Goal: Task Accomplishment & Management: Manage account settings

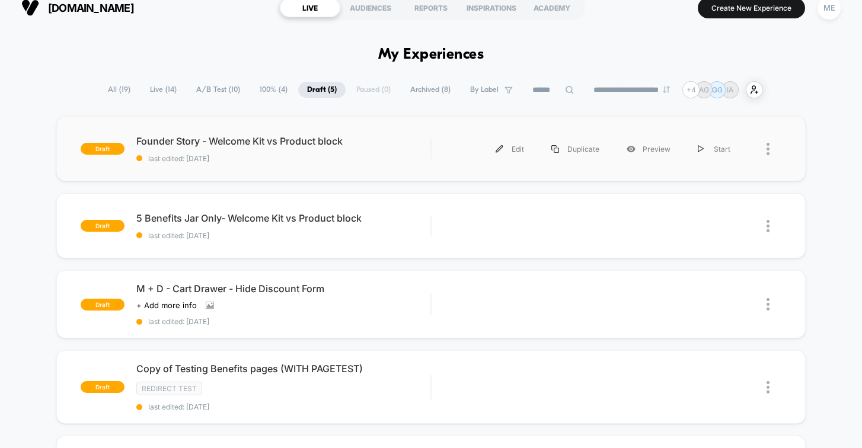
scroll to position [24, 0]
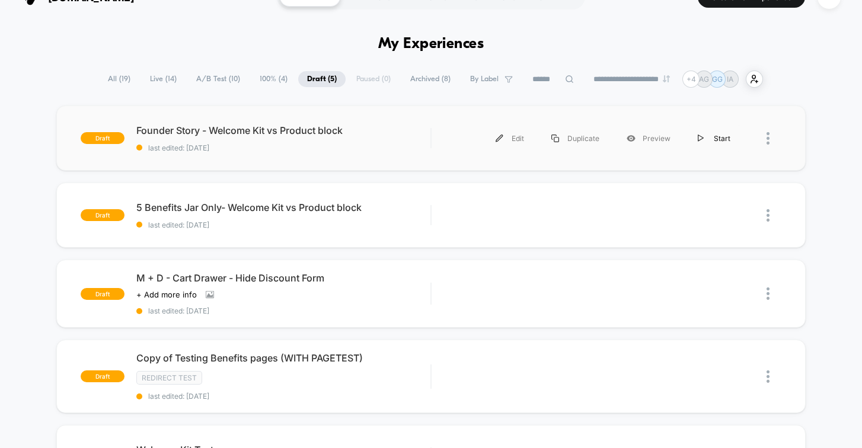
click at [719, 140] on div "Start" at bounding box center [714, 138] width 60 height 27
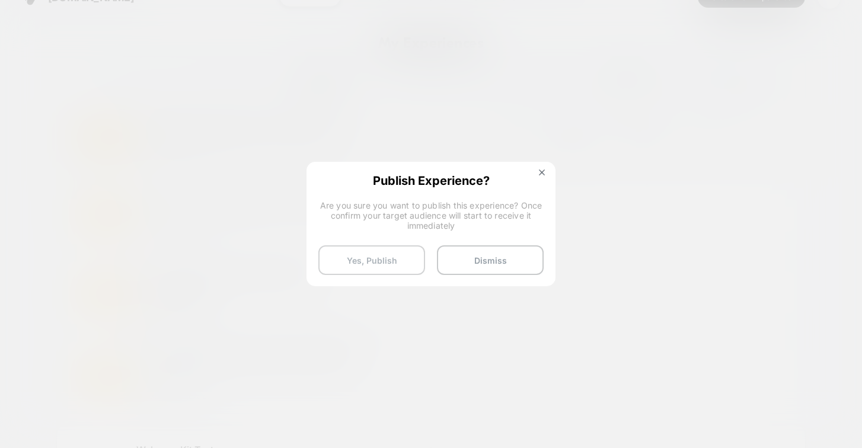
click at [385, 259] on button "Yes, Publish" at bounding box center [371, 260] width 107 height 30
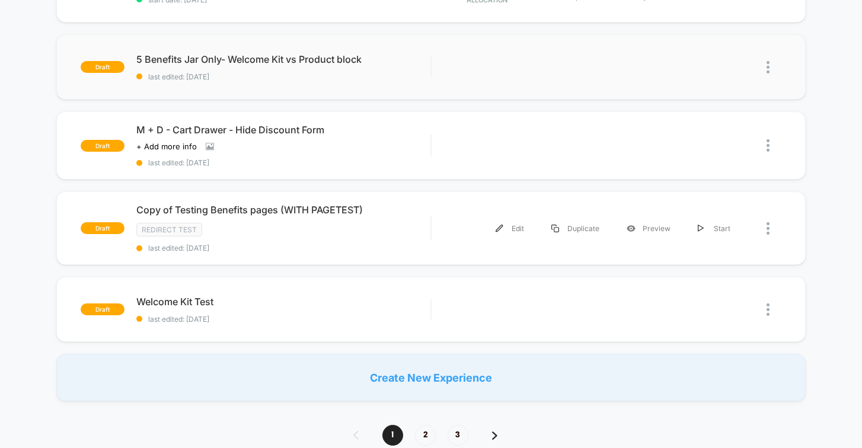
scroll to position [205, 0]
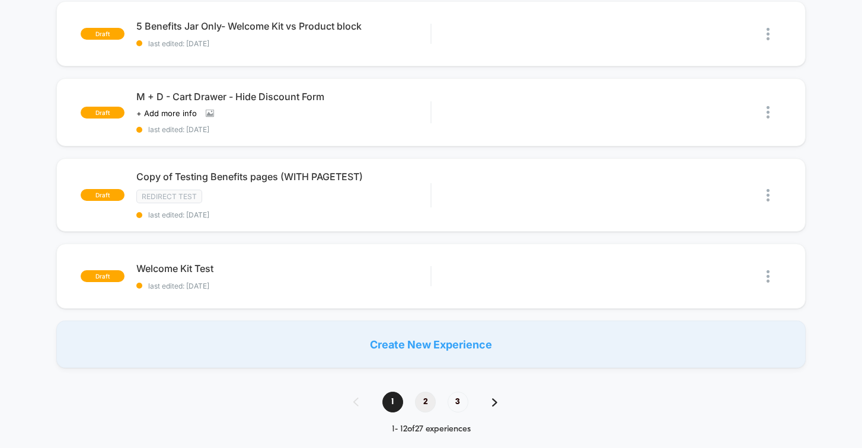
click at [426, 398] on span "2" at bounding box center [425, 402] width 21 height 21
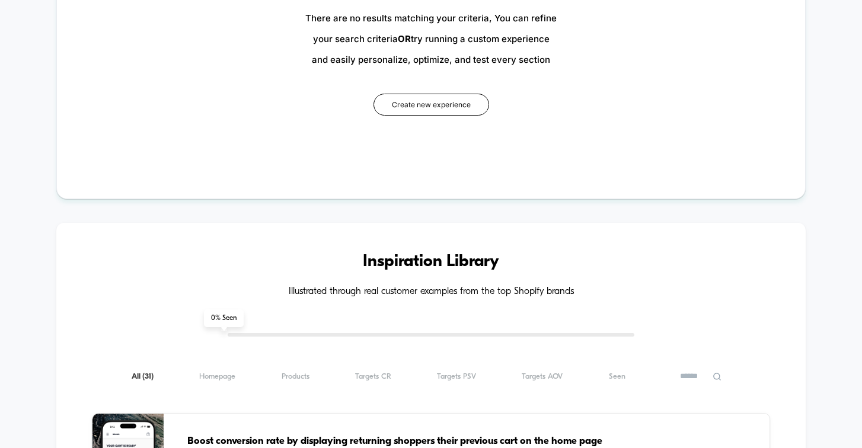
scroll to position [0, 0]
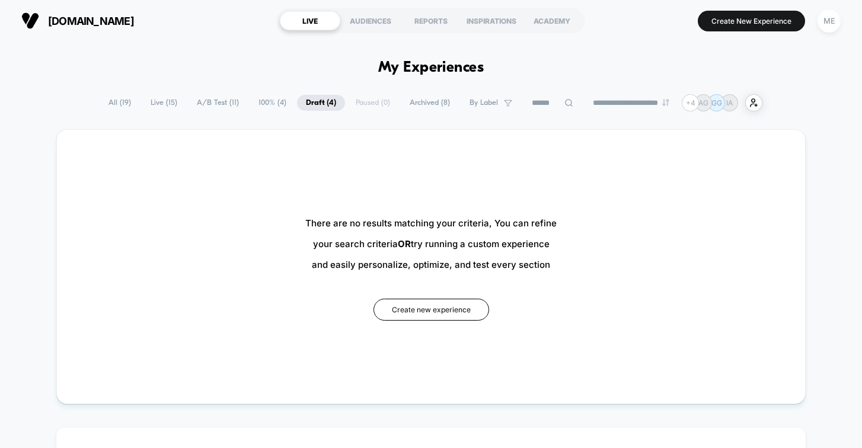
click at [314, 101] on span "Draft ( 4 )" at bounding box center [321, 103] width 48 height 16
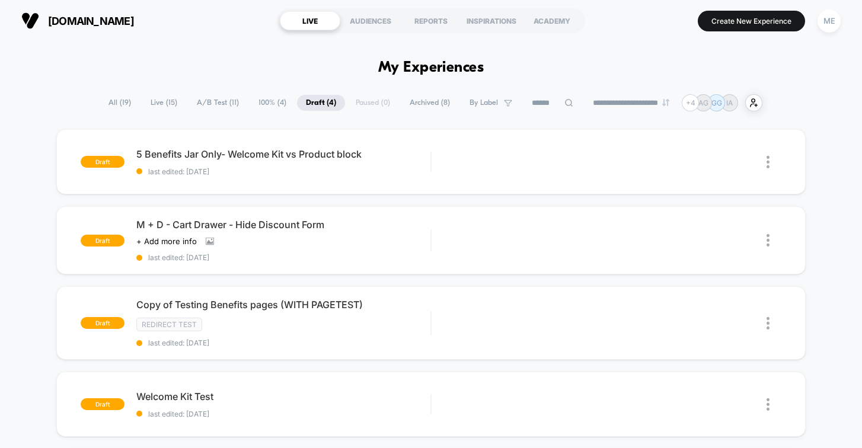
click at [111, 101] on span "All ( 19 )" at bounding box center [120, 103] width 40 height 16
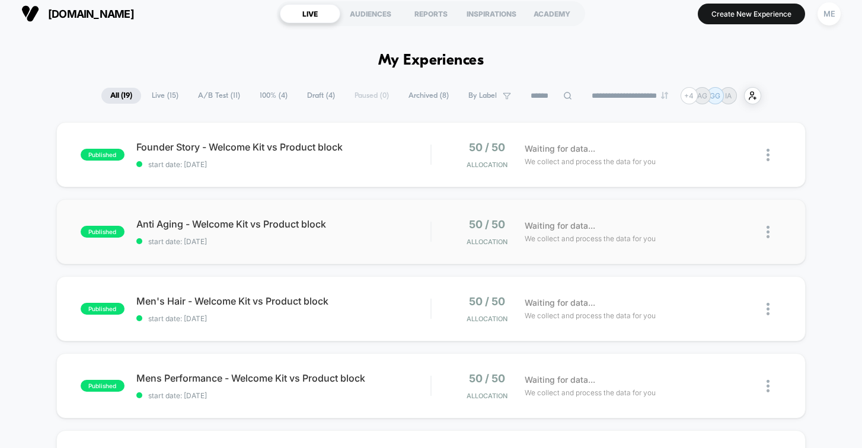
scroll to position [1644, 0]
